Goal: Task Accomplishment & Management: Use online tool/utility

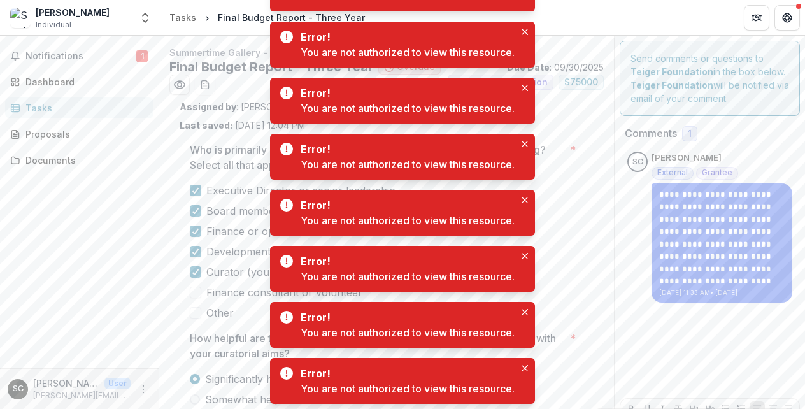
scroll to position [126, 0]
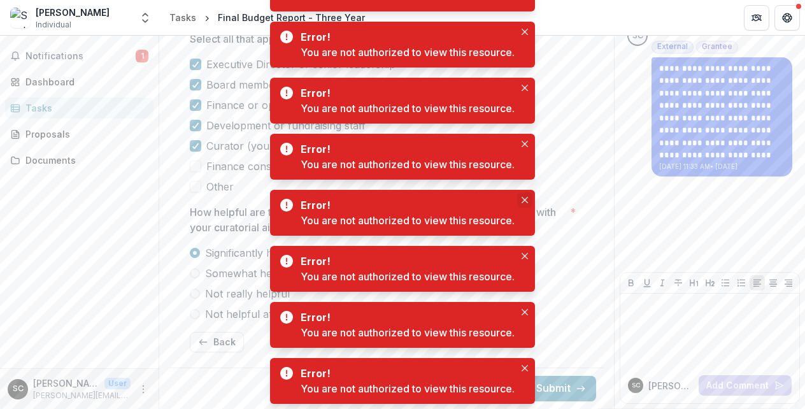
click at [526, 200] on icon "Close" at bounding box center [525, 200] width 6 height 6
